Goal: Task Accomplishment & Management: Use online tool/utility

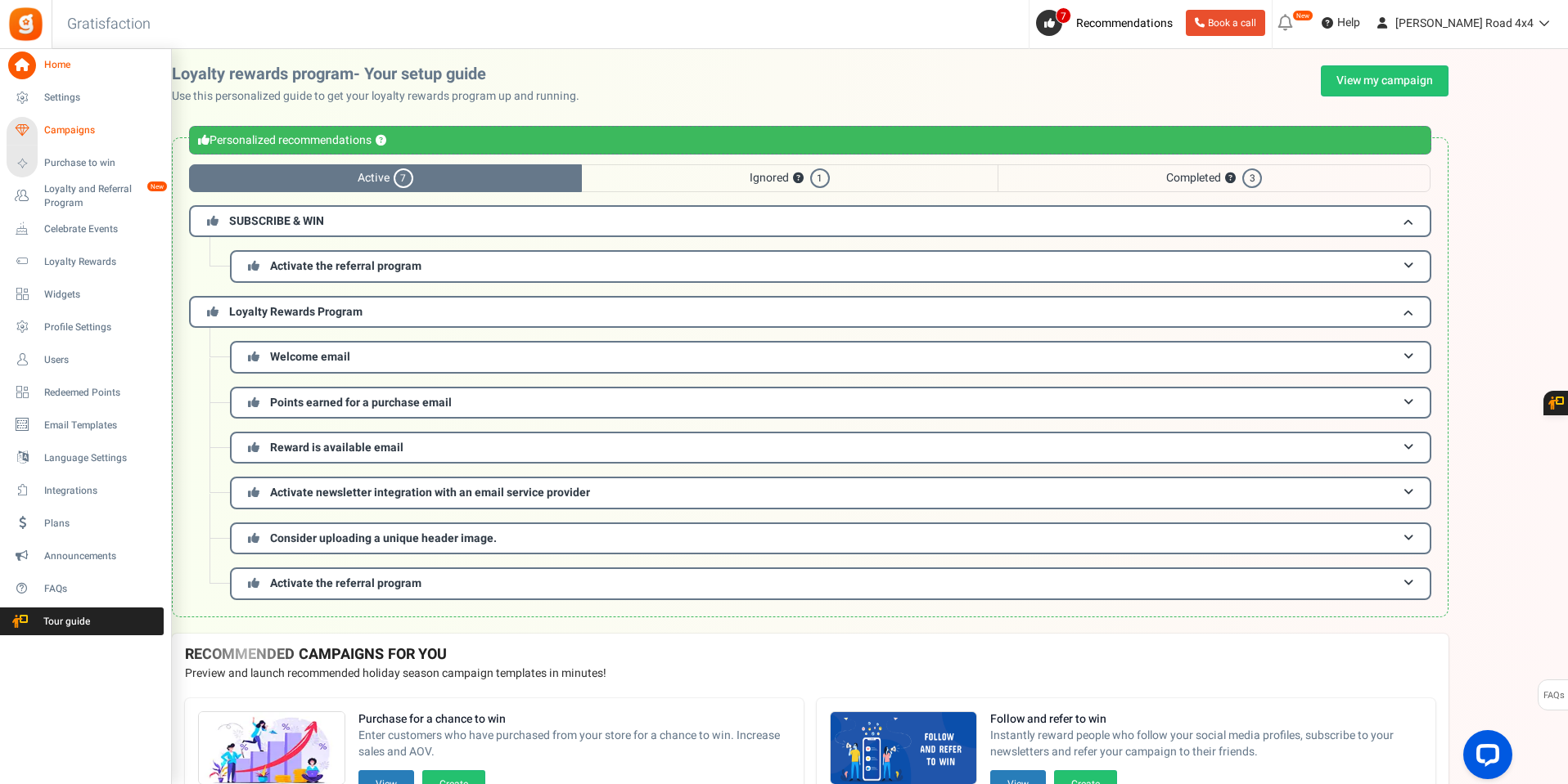
click at [63, 125] on span "Campaigns" at bounding box center [101, 131] width 114 height 14
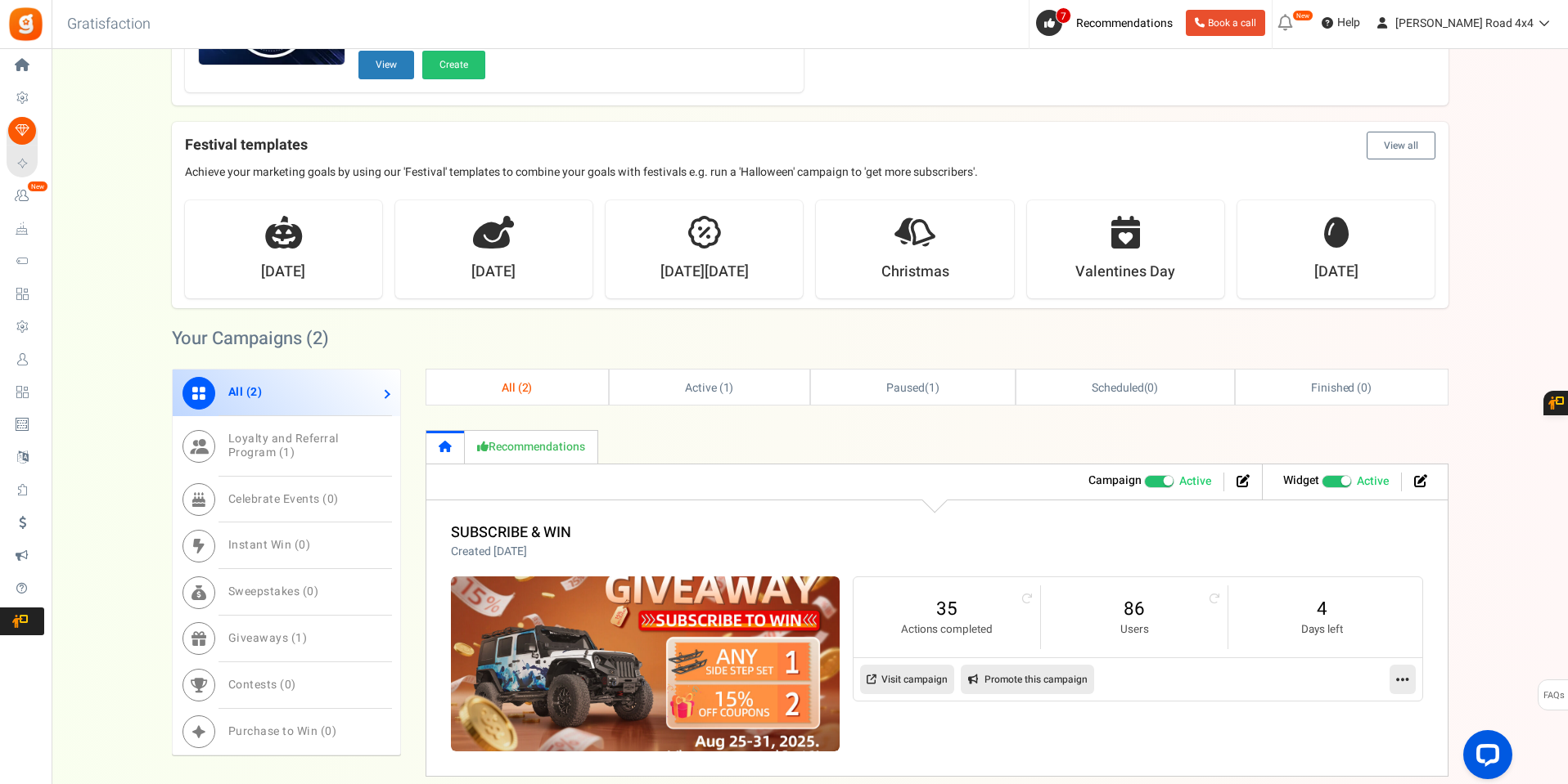
scroll to position [736, 0]
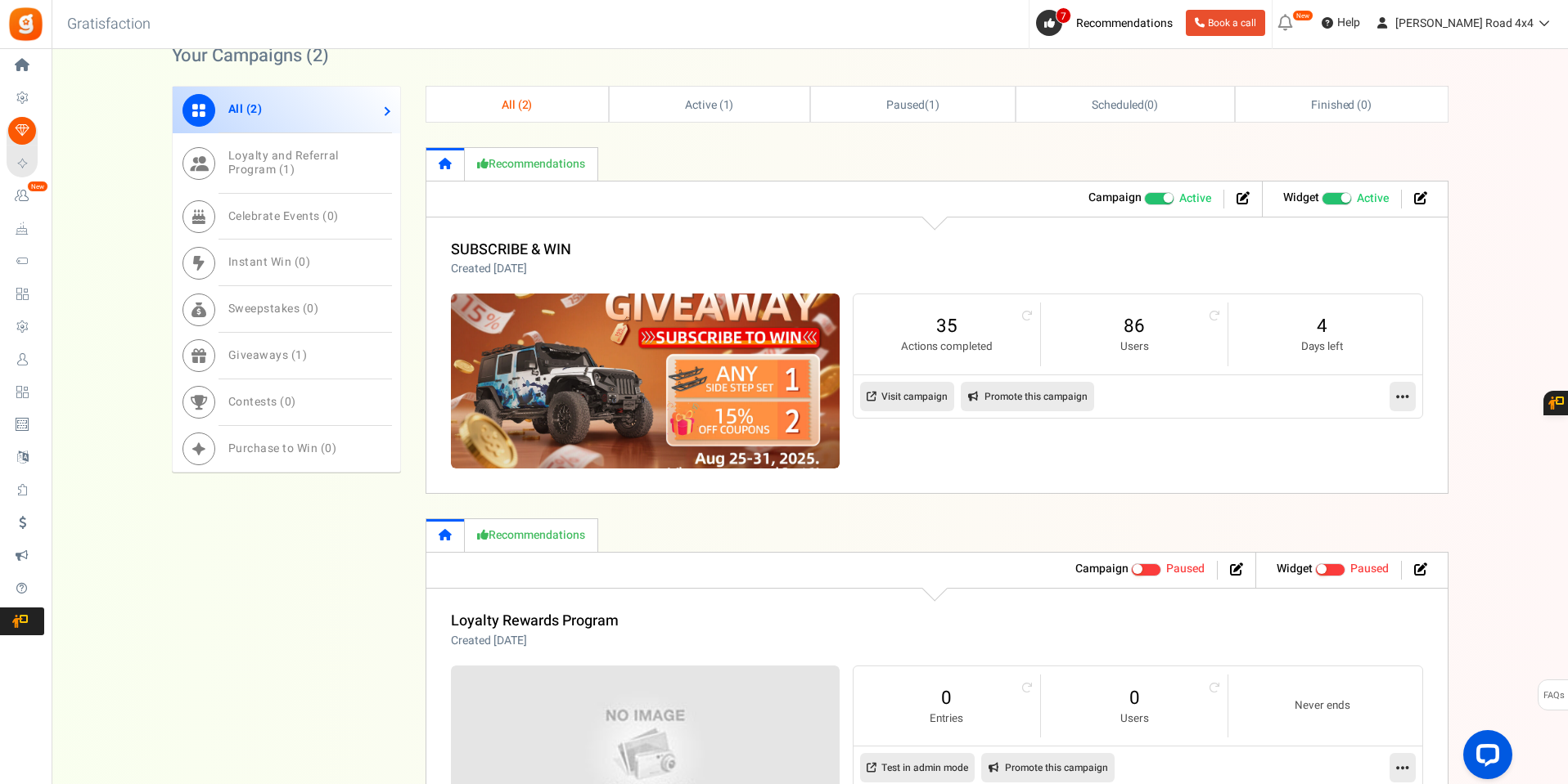
click at [1399, 401] on icon at bounding box center [1402, 396] width 13 height 15
click at [1333, 435] on link "Edit" at bounding box center [1350, 436] width 121 height 30
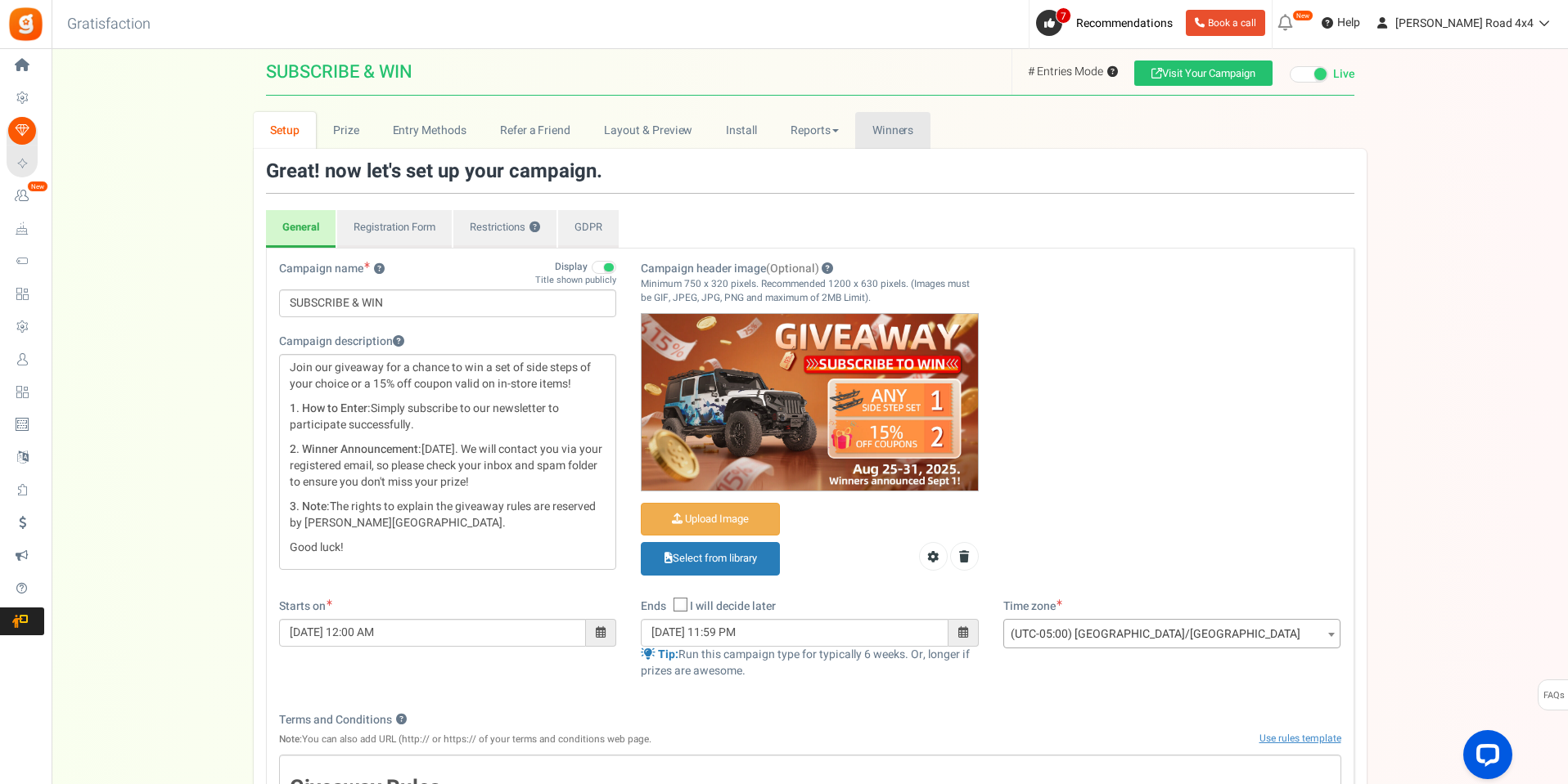
click at [901, 130] on span "Winners" at bounding box center [893, 131] width 42 height 17
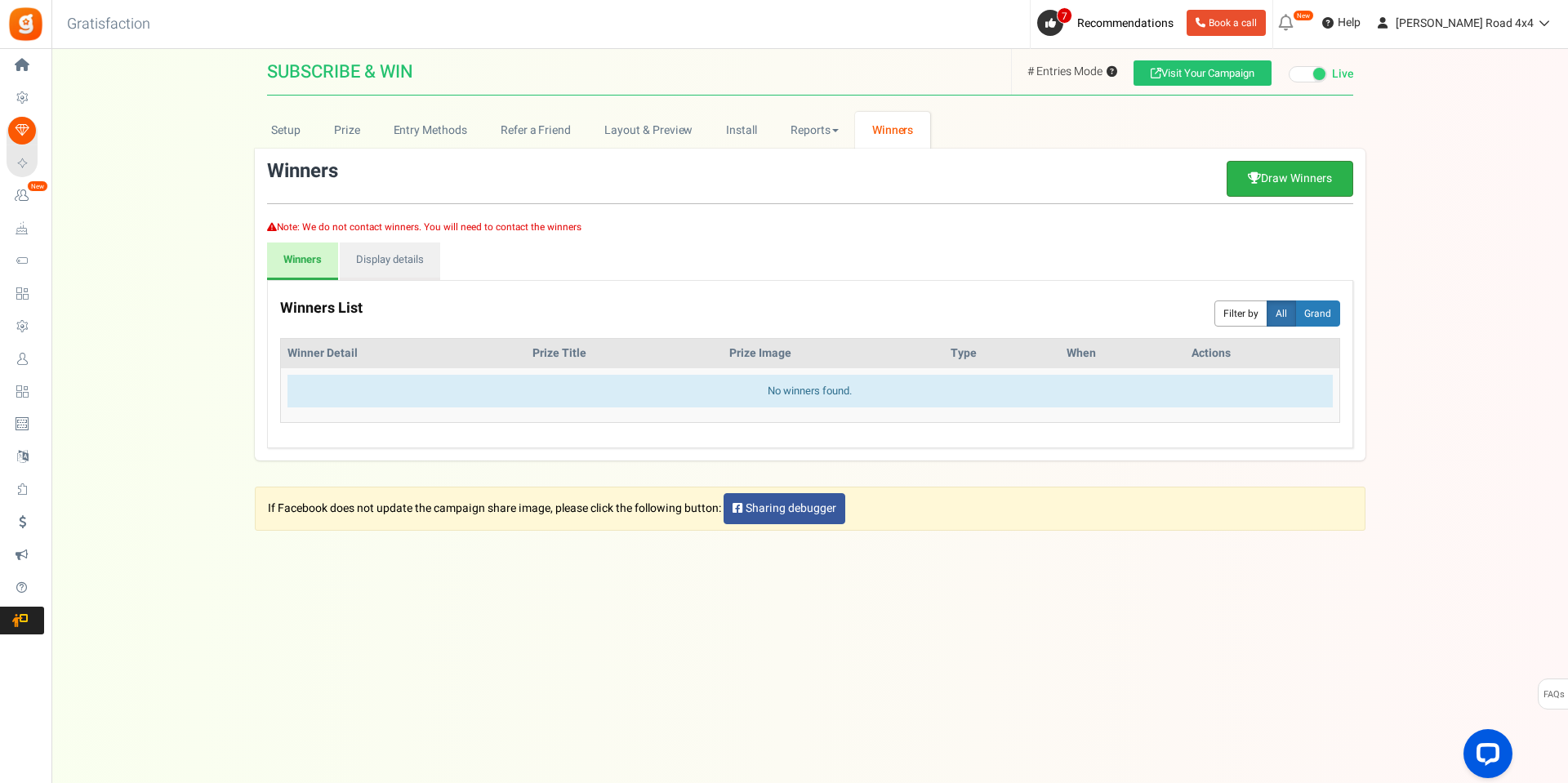
click at [1294, 181] on link "Draw Winners" at bounding box center [1290, 178] width 127 height 36
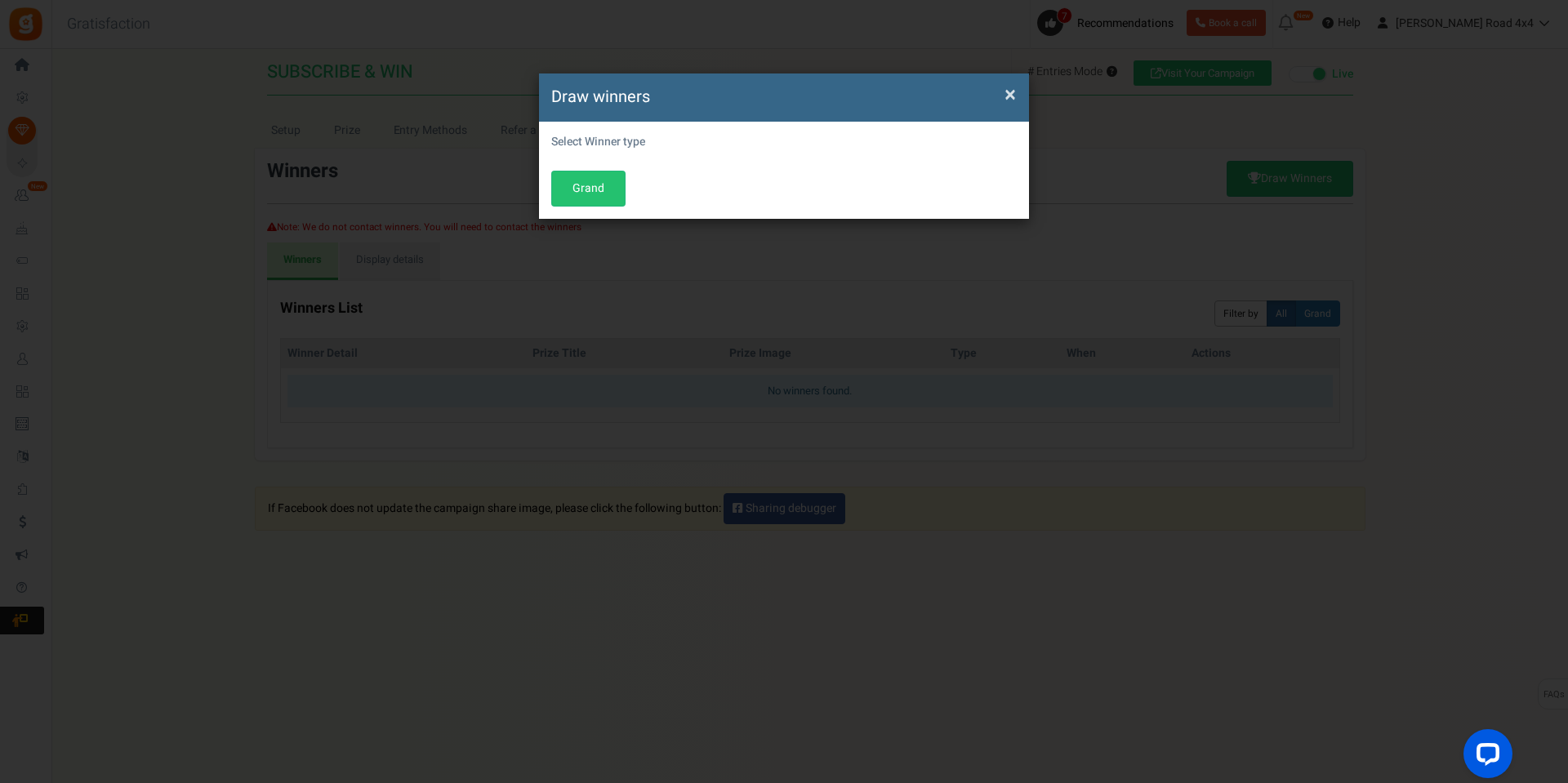
click at [1009, 98] on span "×" at bounding box center [1010, 95] width 11 height 31
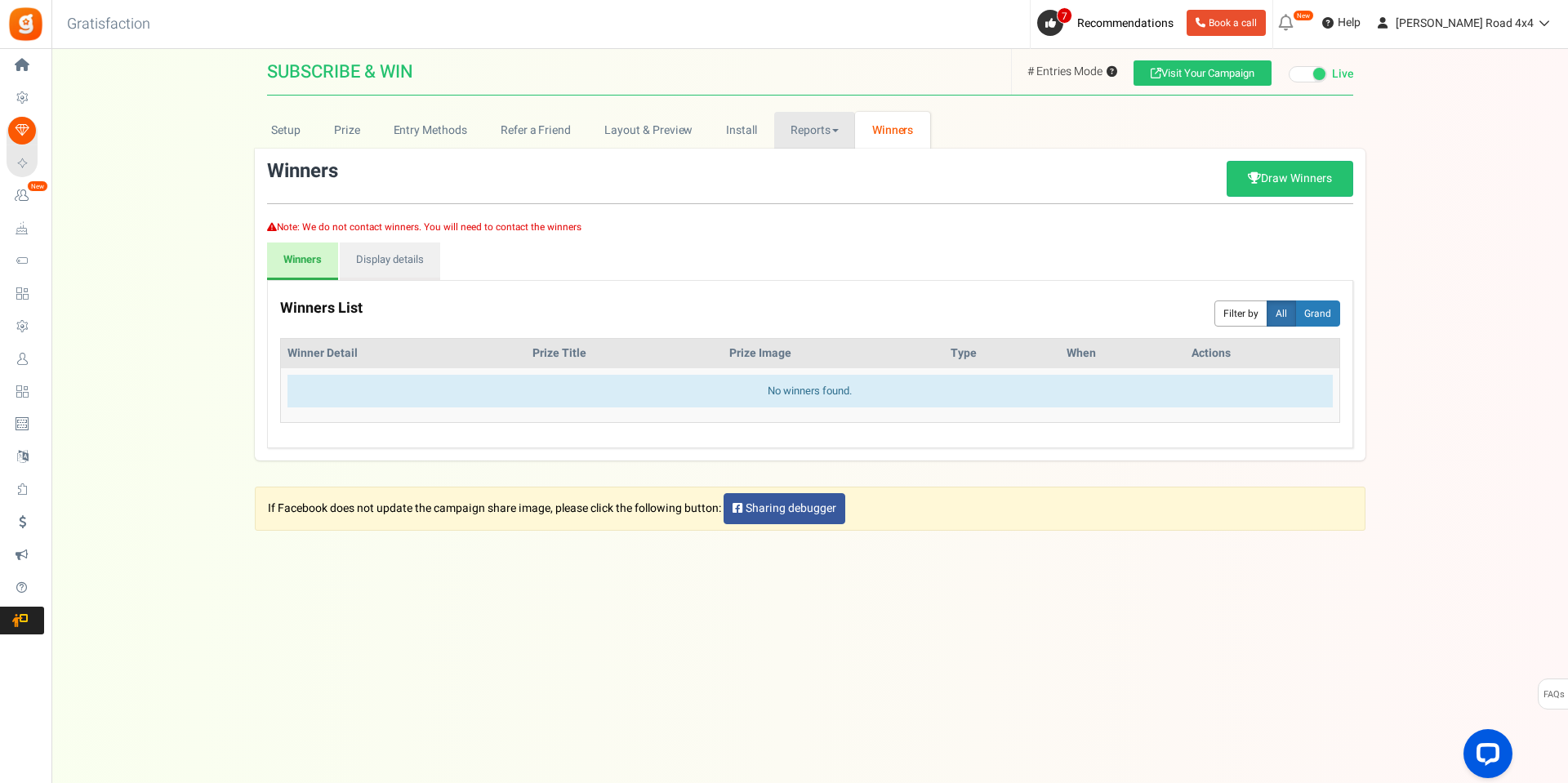
click at [814, 137] on link "Reports" at bounding box center [815, 130] width 82 height 37
click at [812, 217] on link "Entries" at bounding box center [839, 212] width 130 height 23
